Goal: Task Accomplishment & Management: Complete application form

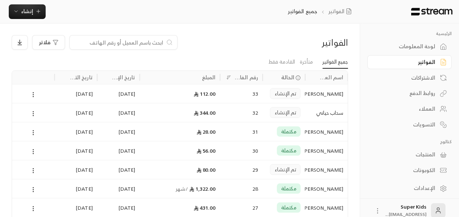
click at [332, 188] on div "[PERSON_NAME]" at bounding box center [326, 188] width 34 height 19
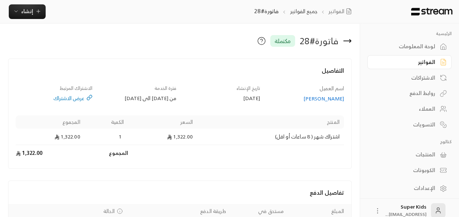
click at [430, 48] on div "لوحة المعلومات" at bounding box center [405, 46] width 59 height 7
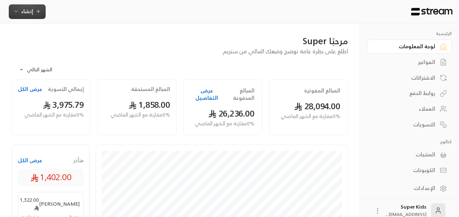
click at [29, 11] on span "إنشاء" at bounding box center [27, 11] width 12 height 9
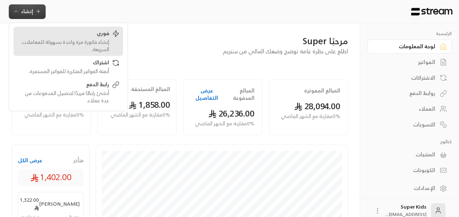
click at [100, 47] on div "إنشاء فاتورة مرة واحدة بسهولة للمعاملات السريعة." at bounding box center [63, 45] width 92 height 15
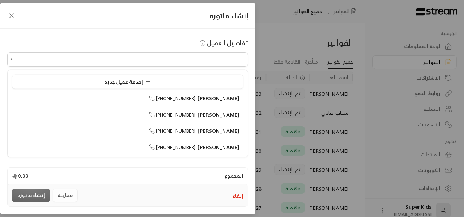
click at [218, 62] on input "اختر العميل" at bounding box center [127, 59] width 241 height 13
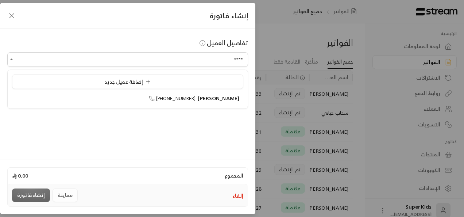
type input "****"
click at [161, 63] on input "اختر العميل" at bounding box center [127, 59] width 241 height 13
click at [151, 80] on span "إضافة عميل جديد" at bounding box center [128, 81] width 49 height 9
type input "**********"
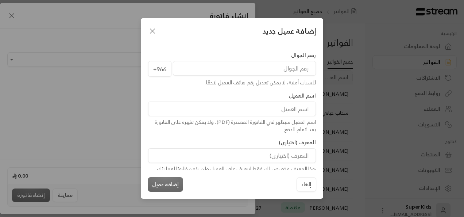
click at [290, 72] on input "tel" at bounding box center [244, 68] width 143 height 15
paste input "555124686"
type input "555124686"
click at [295, 112] on input at bounding box center [232, 108] width 168 height 15
type input "[PERSON_NAME]"
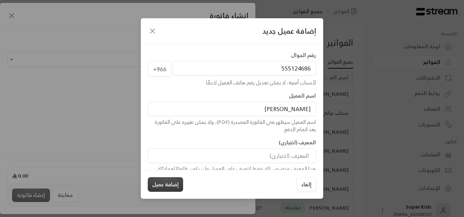
click at [169, 186] on button "إضافة عميل" at bounding box center [165, 184] width 35 height 15
type input "**********"
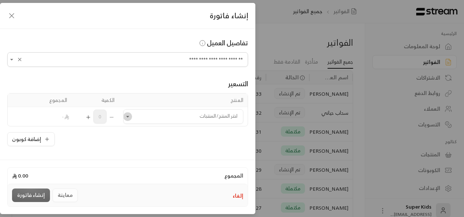
click at [131, 115] on icon "Open" at bounding box center [127, 116] width 7 height 7
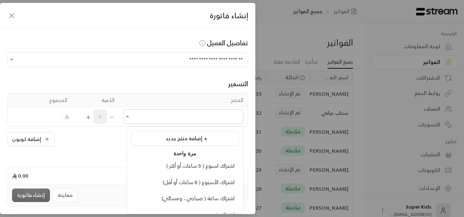
click at [178, 186] on li "اشتراك الأسبوع ( 8 ساعات أو أقل)" at bounding box center [184, 182] width 107 height 14
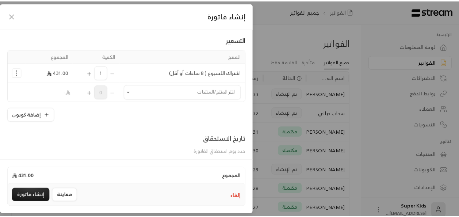
scroll to position [58, 0]
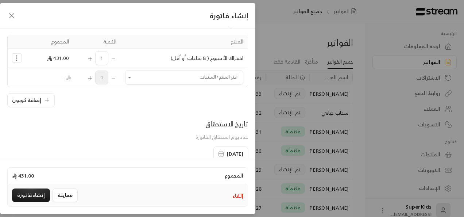
click at [227, 152] on span "[DATE]" at bounding box center [235, 153] width 16 height 7
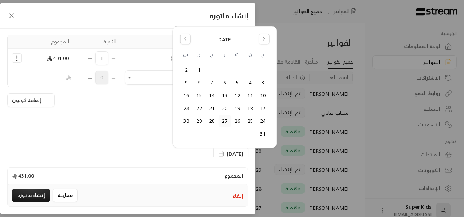
click at [250, 120] on button "25" at bounding box center [250, 121] width 12 height 12
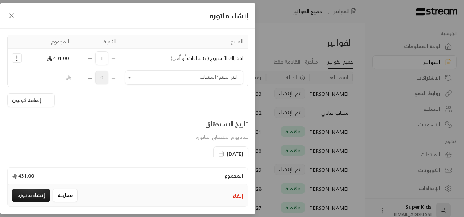
click at [19, 56] on icon "Selected Products" at bounding box center [16, 57] width 7 height 7
click at [38, 194] on button "إنشاء فاتورة" at bounding box center [31, 195] width 38 height 14
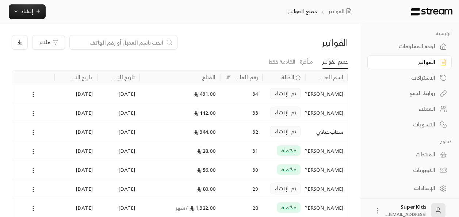
click at [9, 189] on div "تم إنشاء الفاتورة بنجاح التفاصيل" at bounding box center [79, 197] width 146 height 28
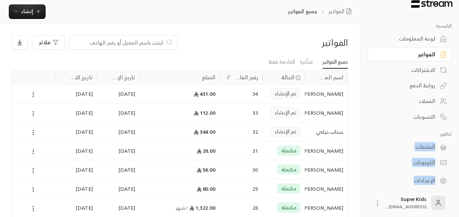
drag, startPoint x: 359, startPoint y: 190, endPoint x: 373, endPoint y: 114, distance: 76.8
click at [373, 114] on div "الرئيسية لوحة المعلومات الفواتير الاشتراكات روابط الدفع العملاء التسويات كتالوج…" at bounding box center [409, 108] width 99 height 217
click at [355, 20] on div "الفواتير جميع الفواتير إنشاء فوري إنشاء فاتورة مرة واحدة بسهولة للمعاملات السري…" at bounding box center [181, 11] width 363 height 23
click at [351, 160] on div "اسم العميل الحالة رقم الفاتورة المبلغ تاريخ الإنشاء تاريخ التحديث [PERSON_NAME]…" at bounding box center [179, 183] width 343 height 224
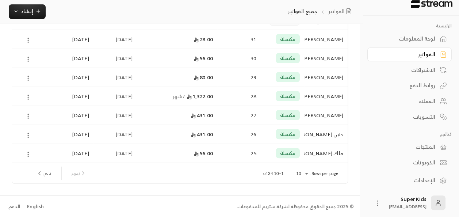
scroll to position [0, 0]
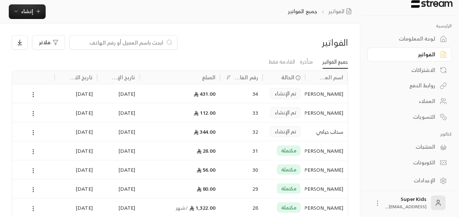
click at [421, 36] on div "لوحة المعلومات" at bounding box center [405, 38] width 59 height 7
